Goal: Find specific page/section: Find specific page/section

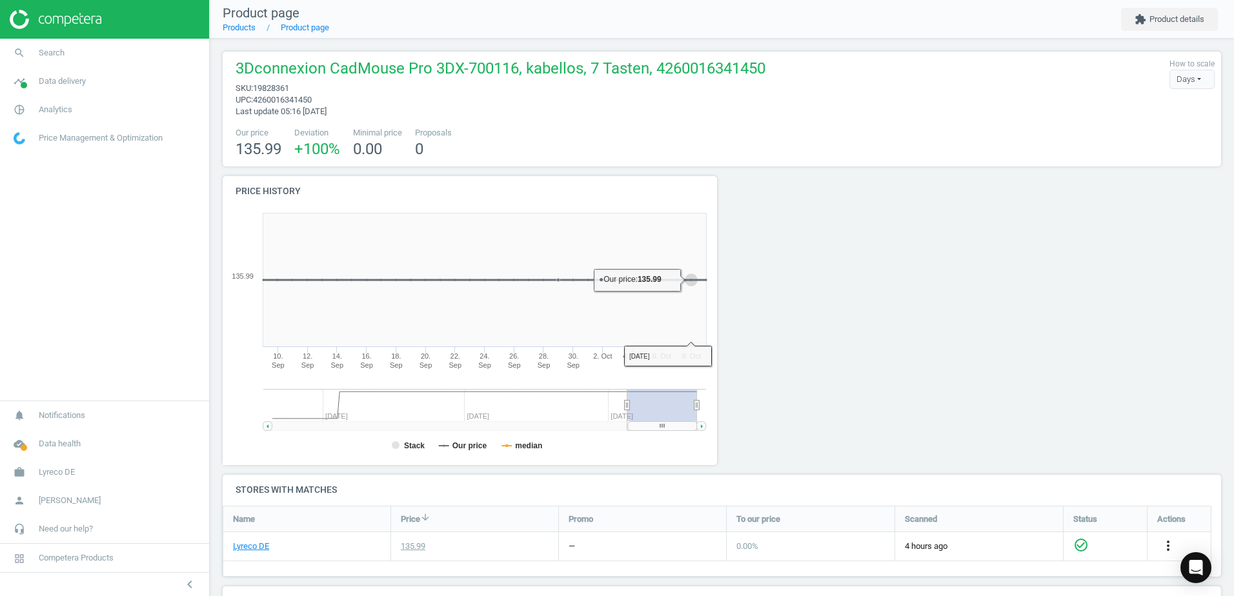
scroll to position [165, 1009]
click at [933, 293] on div at bounding box center [848, 325] width 252 height 299
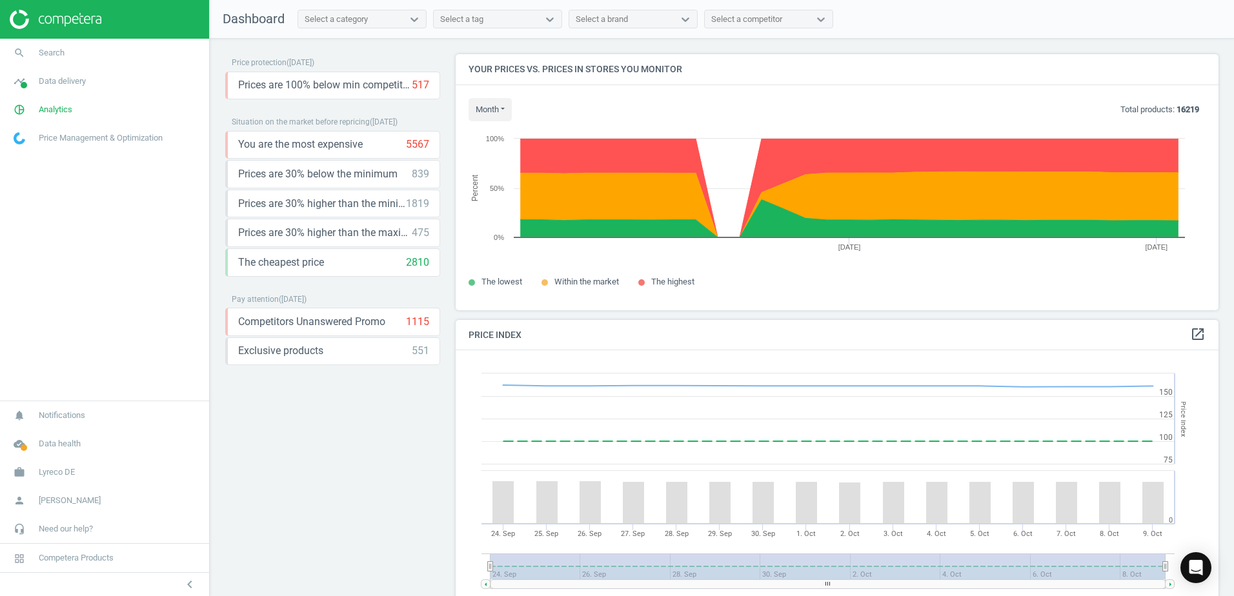
scroll to position [276, 773]
click at [426, 498] on div "Price protection ( [DATE] ) Prices are 100% below min competitor 517 keyboard_a…" at bounding box center [332, 320] width 215 height 533
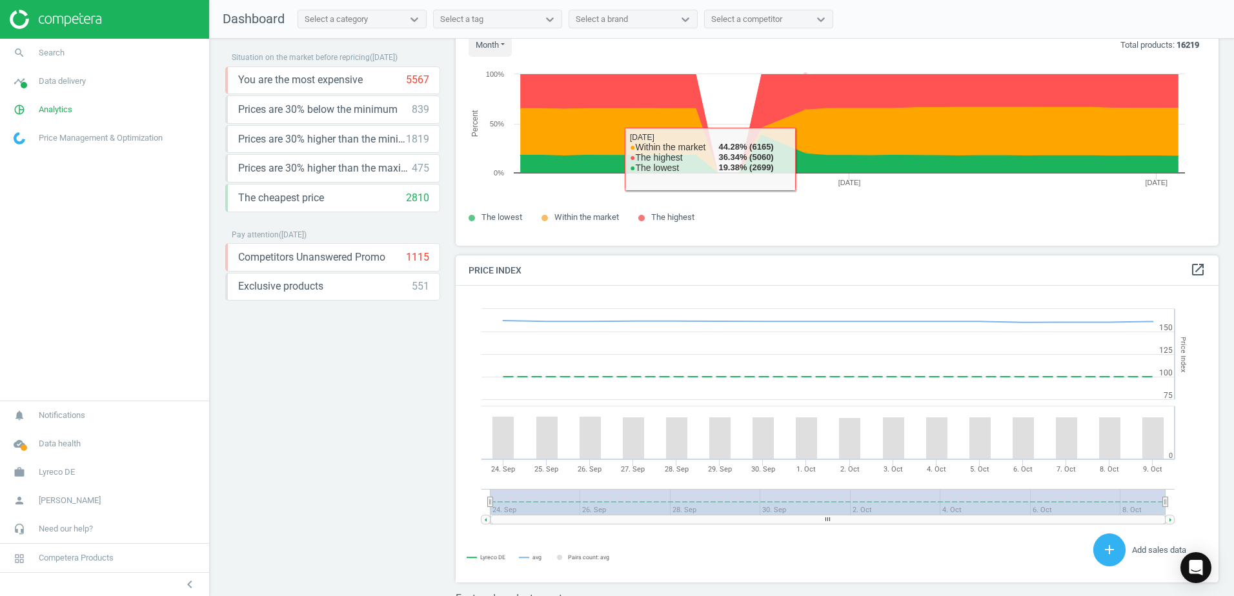
scroll to position [0, 0]
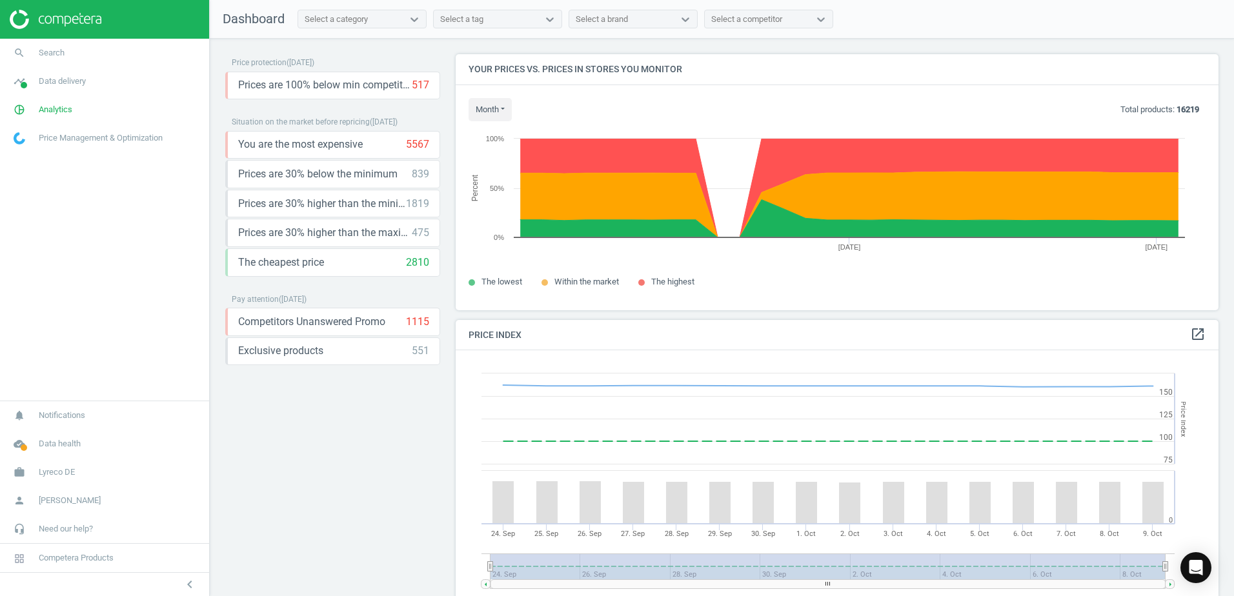
click at [241, 12] on span "Dashboard" at bounding box center [254, 18] width 62 height 15
click at [72, 61] on link "search Search" at bounding box center [104, 53] width 209 height 28
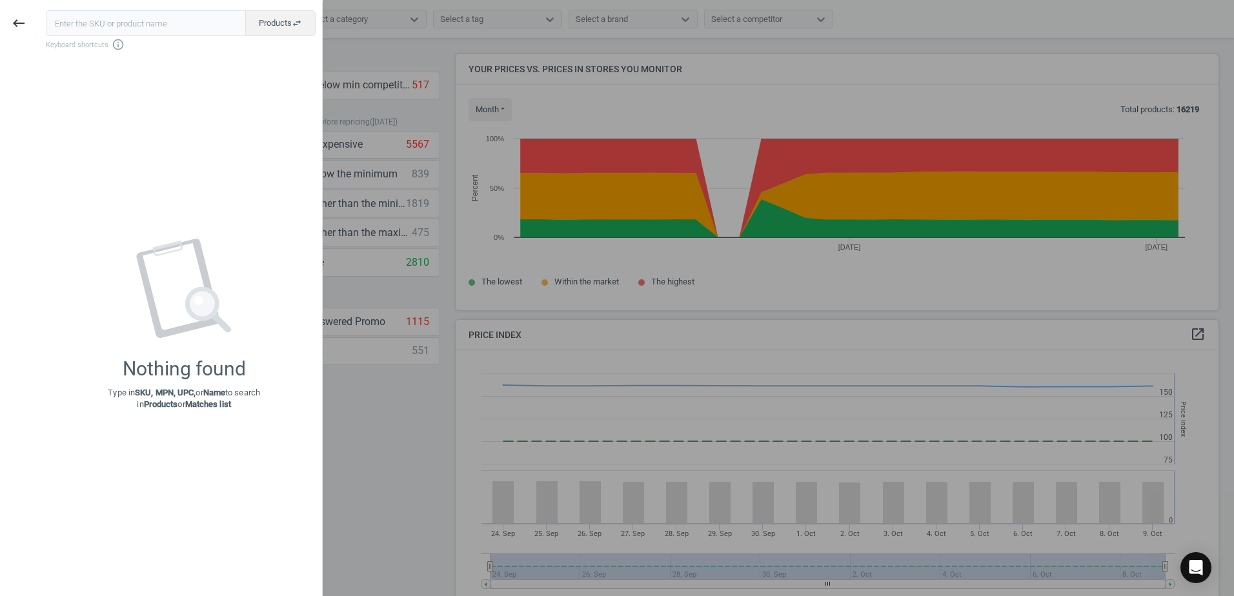
click at [148, 28] on input "text" at bounding box center [146, 23] width 200 height 26
